Goal: Information Seeking & Learning: Learn about a topic

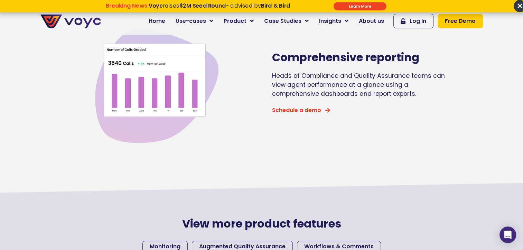
scroll to position [830, 0]
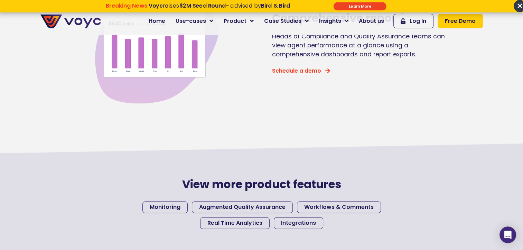
click at [358, 6] on input "******" at bounding box center [359, 6] width 53 height 8
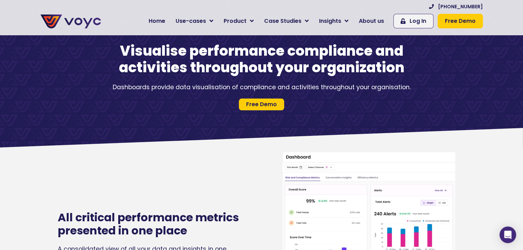
scroll to position [0, 0]
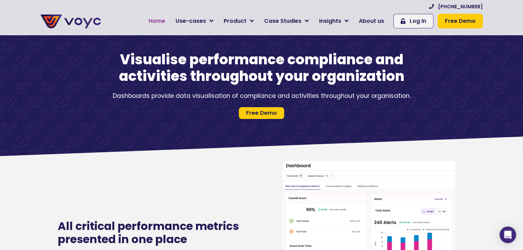
click at [156, 26] on link "Home" at bounding box center [156, 21] width 27 height 14
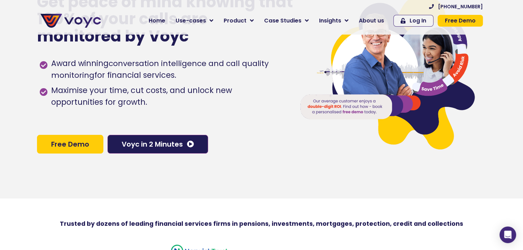
scroll to position [35, 0]
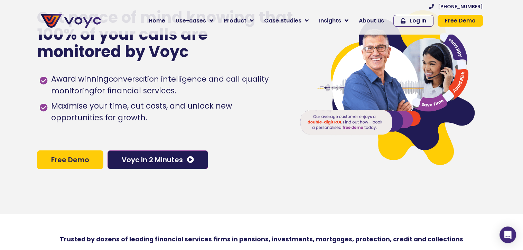
click at [86, 163] on span "Free Demo" at bounding box center [70, 159] width 38 height 7
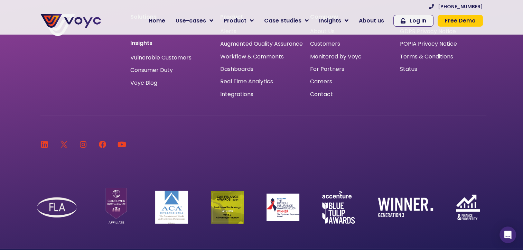
scroll to position [4626, 0]
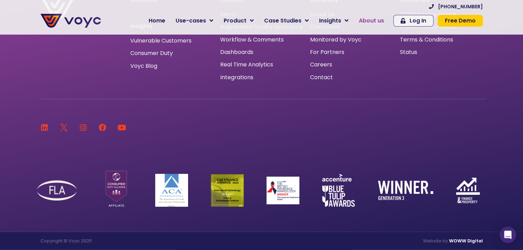
click at [375, 21] on span "About us" at bounding box center [371, 21] width 25 height 8
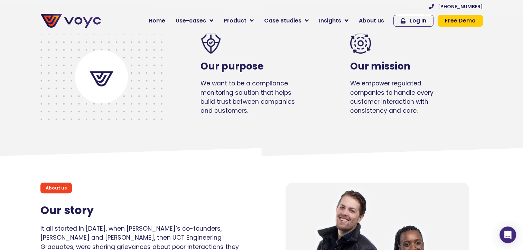
scroll to position [449, 0]
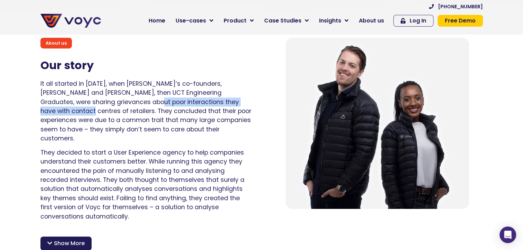
drag, startPoint x: 100, startPoint y: 104, endPoint x: 225, endPoint y: 106, distance: 125.8
click at [225, 106] on p "It all started in [DATE], when [PERSON_NAME]’s co-founders, [PERSON_NAME] and […" at bounding box center [145, 111] width 211 height 64
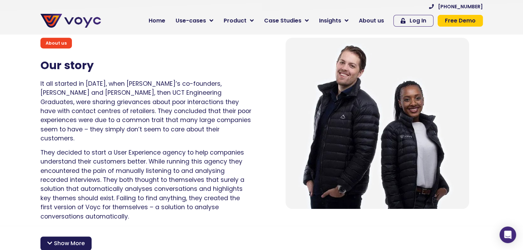
drag, startPoint x: 142, startPoint y: 126, endPoint x: 147, endPoint y: 127, distance: 5.2
click at [143, 127] on p "It all started in [DATE], when [PERSON_NAME]’s co-founders, [PERSON_NAME] and […" at bounding box center [145, 111] width 211 height 64
click at [77, 239] on span "Show More" at bounding box center [69, 243] width 31 height 8
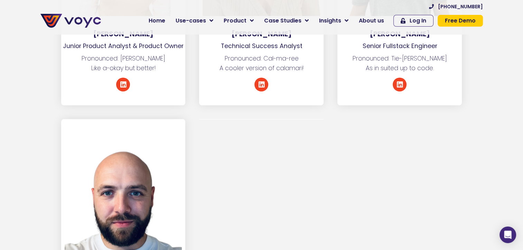
scroll to position [3850, 0]
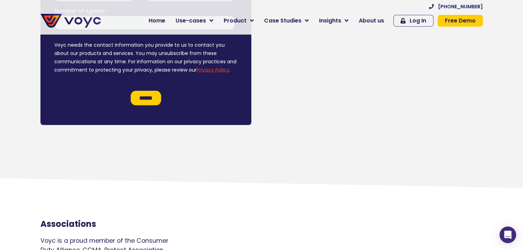
scroll to position [4113, 0]
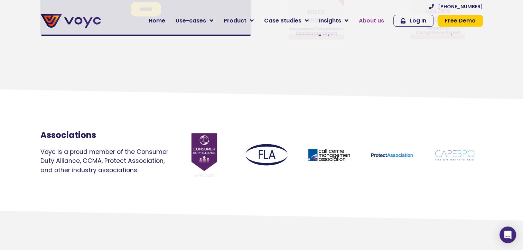
click at [380, 22] on span "About us" at bounding box center [371, 21] width 25 height 8
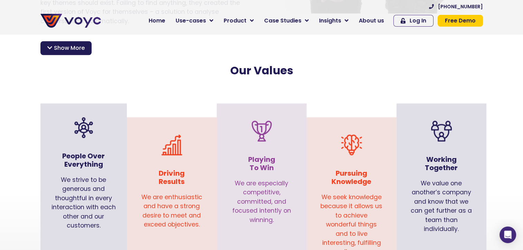
scroll to position [657, 0]
